Goal: Navigation & Orientation: Find specific page/section

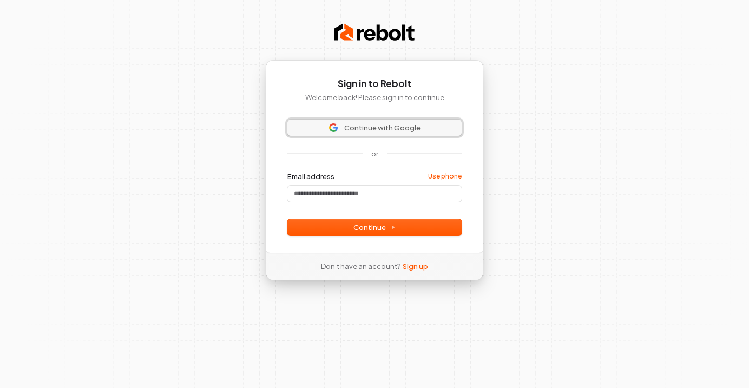
click at [356, 134] on button "Continue with Google" at bounding box center [374, 128] width 174 height 16
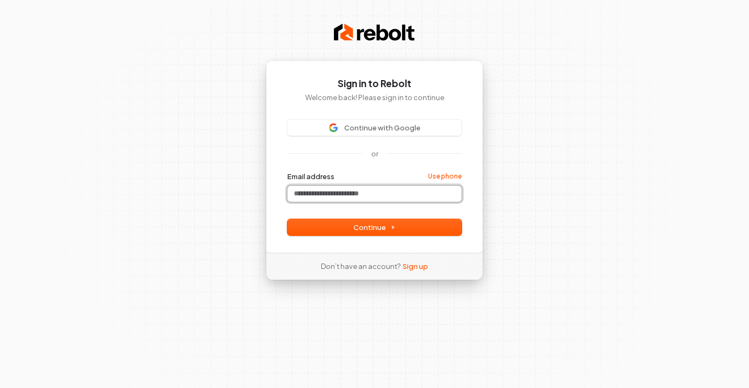
click at [369, 192] on input "Email address" at bounding box center [374, 194] width 174 height 16
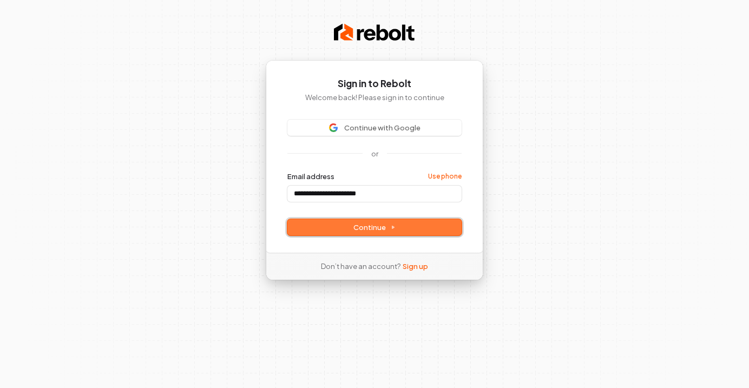
click at [361, 228] on span "Continue" at bounding box center [374, 227] width 42 height 10
type input "**********"
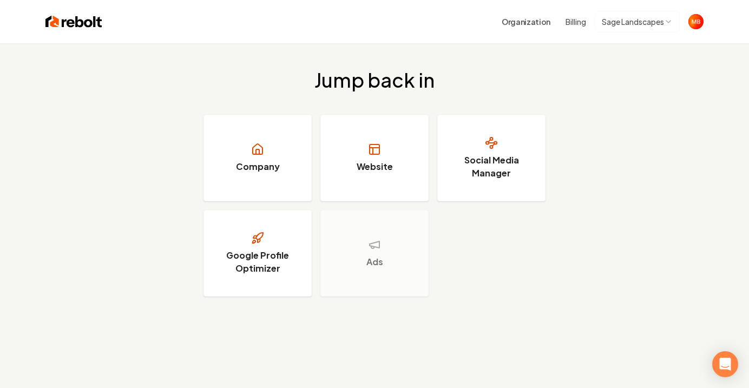
click at [689, 31] on div "Organization Billing Sage Landscapes" at bounding box center [402, 22] width 601 height 22
click at [696, 25] on img "Open user button" at bounding box center [695, 21] width 15 height 15
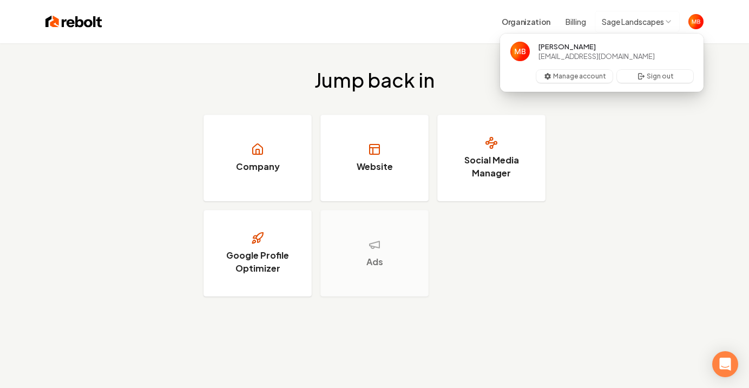
click at [609, 58] on span "[EMAIL_ADDRESS][DOMAIN_NAME]" at bounding box center [596, 56] width 116 height 10
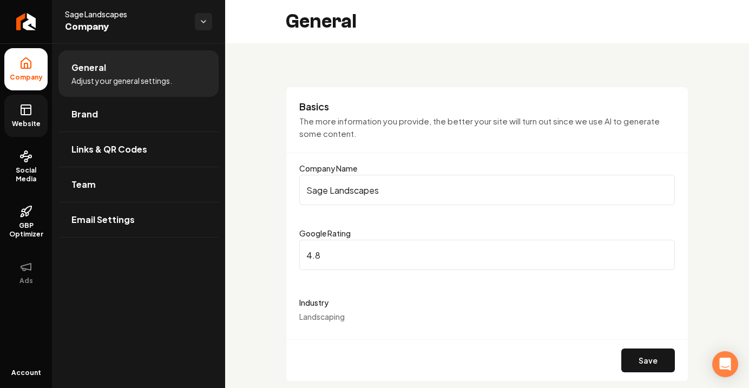
click at [29, 113] on icon at bounding box center [25, 109] width 13 height 13
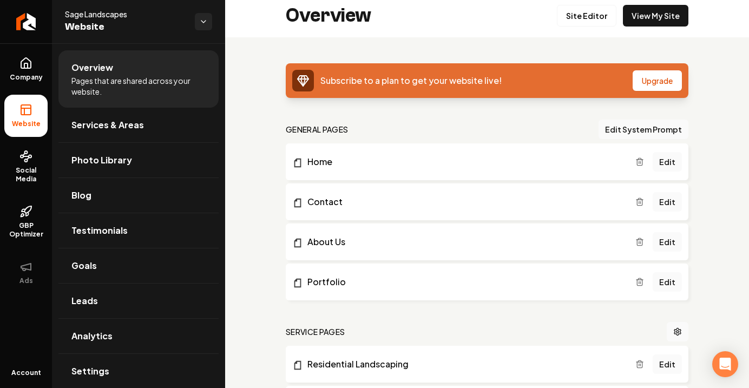
scroll to position [8, 0]
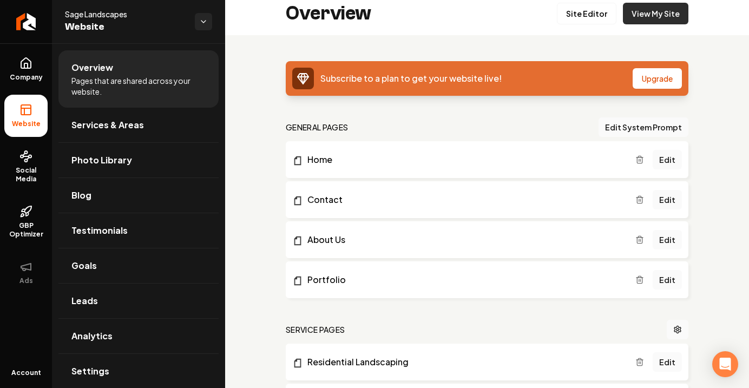
click at [654, 15] on link "View My Site" at bounding box center [655, 14] width 65 height 22
